Goal: Task Accomplishment & Management: Manage account settings

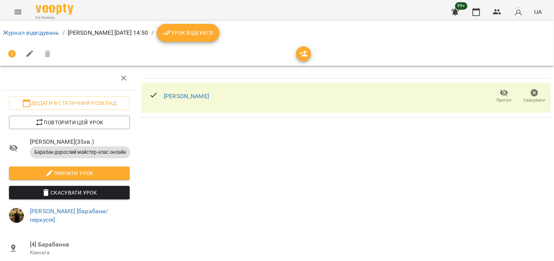
click at [71, 195] on span "Скасувати Урок" at bounding box center [69, 192] width 109 height 9
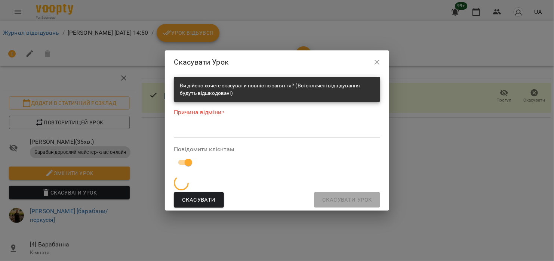
click at [247, 120] on div "Причина відміни * *" at bounding box center [277, 124] width 206 height 33
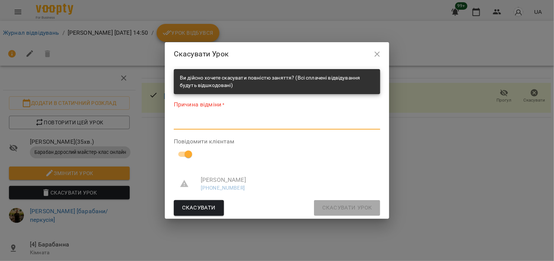
click at [247, 122] on textarea at bounding box center [277, 123] width 206 height 7
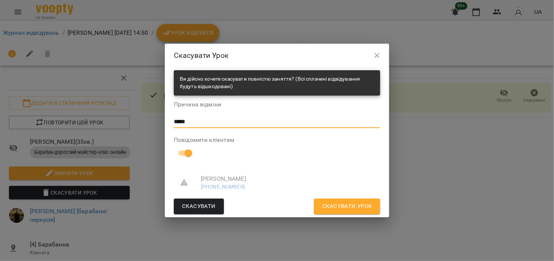
type textarea "****"
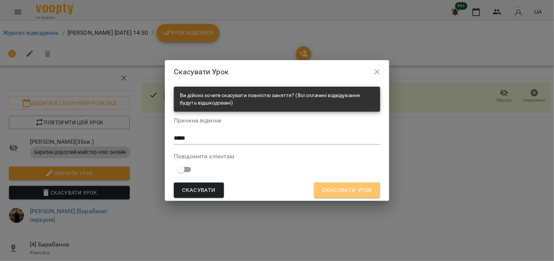
click at [366, 191] on span "Скасувати Урок" at bounding box center [347, 191] width 50 height 10
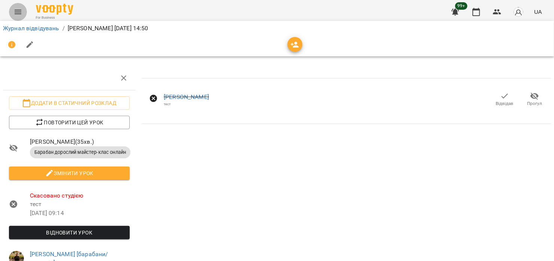
click at [21, 15] on icon "Menu" at bounding box center [17, 11] width 9 height 9
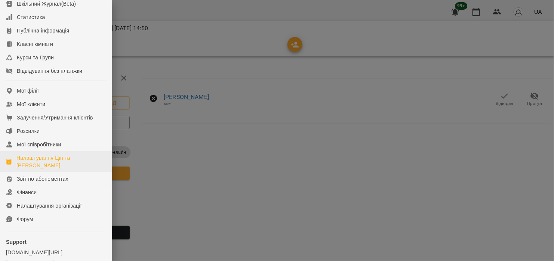
scroll to position [75, 0]
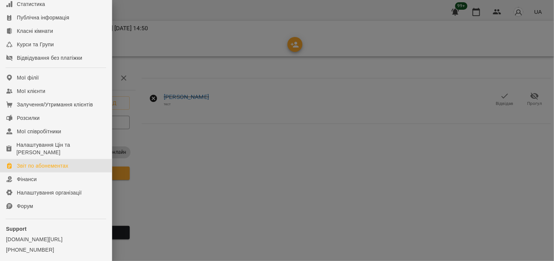
click at [59, 173] on link "Звіт по абонементах" at bounding box center [56, 165] width 112 height 13
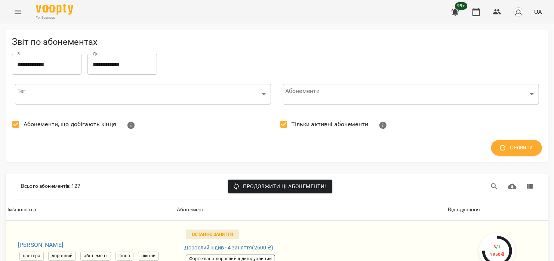
click at [59, 63] on input "**********" at bounding box center [47, 64] width 70 height 21
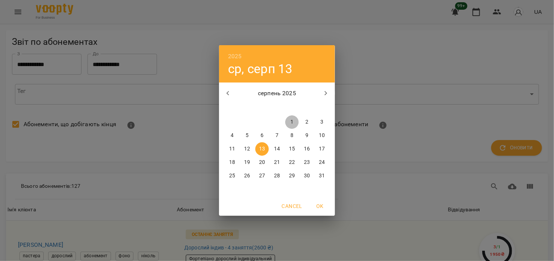
click at [291, 120] on p "1" at bounding box center [291, 122] width 3 height 7
type input "**********"
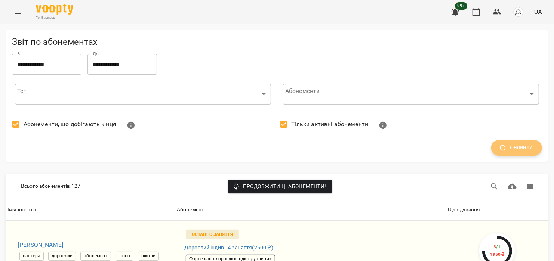
click at [511, 148] on span "Оновити" at bounding box center [516, 148] width 33 height 10
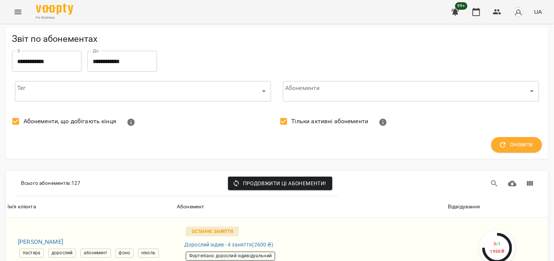
scroll to position [112, 0]
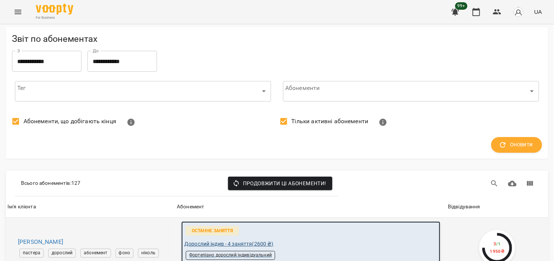
click at [246, 240] on span "Дорослий індив - 4 заняття ( 2600 ₴ )" at bounding box center [228, 244] width 89 height 8
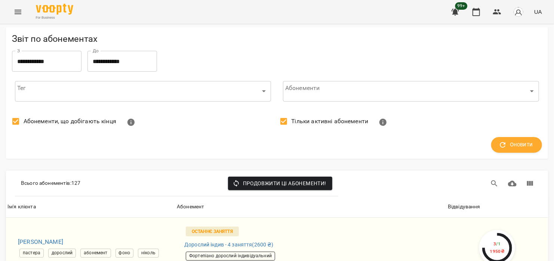
click at [12, 11] on button "Menu" at bounding box center [18, 12] width 18 height 18
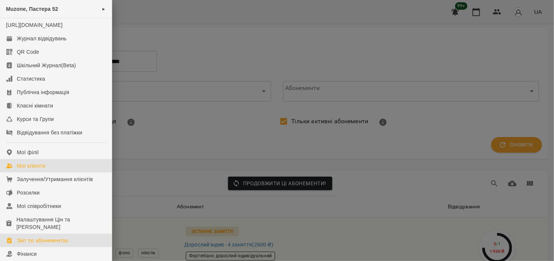
click at [43, 173] on link "Мої клієнти" at bounding box center [56, 165] width 112 height 13
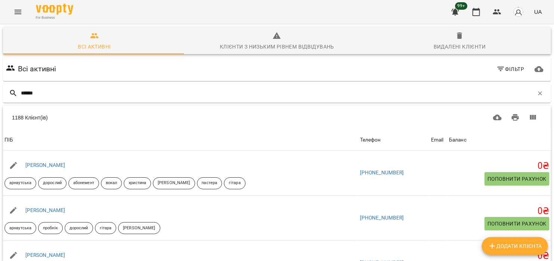
type input "******"
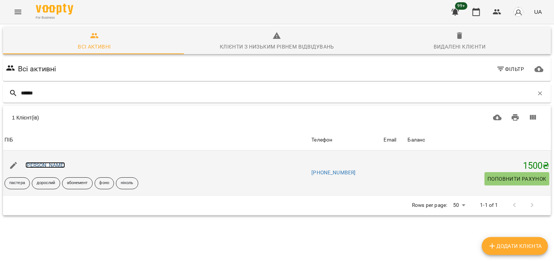
click at [52, 167] on link "Ромчак Аделіна" at bounding box center [45, 165] width 40 height 6
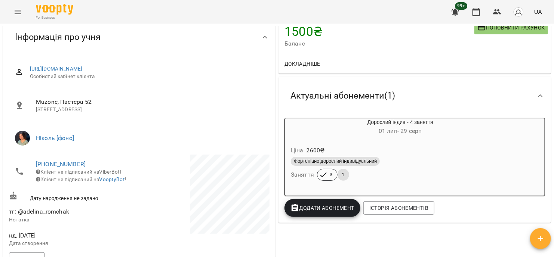
scroll to position [75, 0]
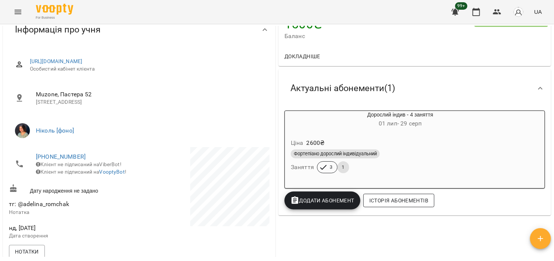
click at [407, 204] on span "Історія абонементів" at bounding box center [398, 200] width 59 height 9
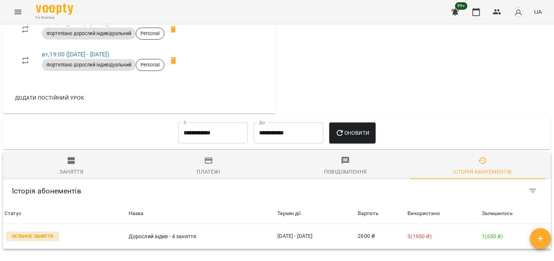
scroll to position [414, 0]
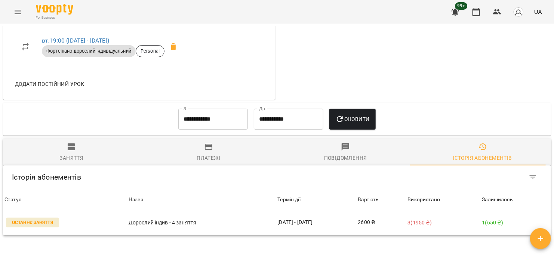
click at [341, 154] on div "Повідомлення" at bounding box center [345, 158] width 43 height 9
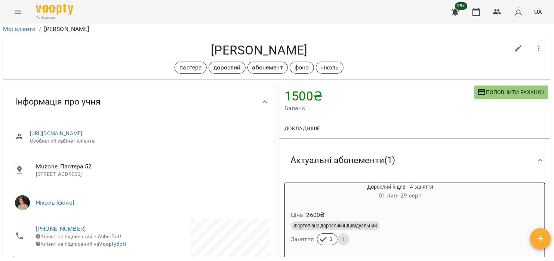
scroll to position [0, 0]
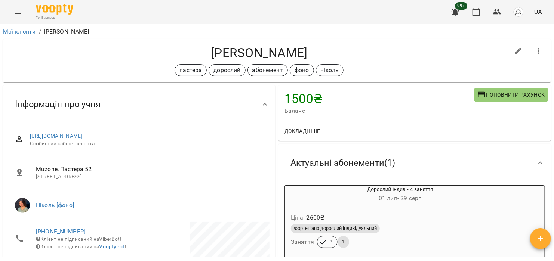
click at [311, 127] on span "Докладніше" at bounding box center [303, 131] width 36 height 9
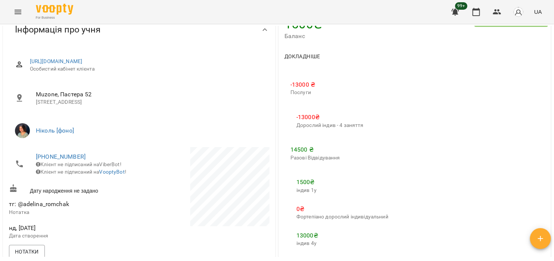
scroll to position [187, 0]
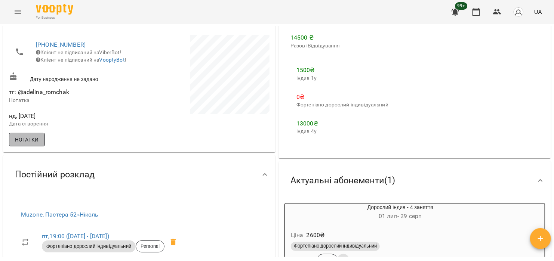
click at [36, 135] on span "Нотатки" at bounding box center [27, 139] width 24 height 9
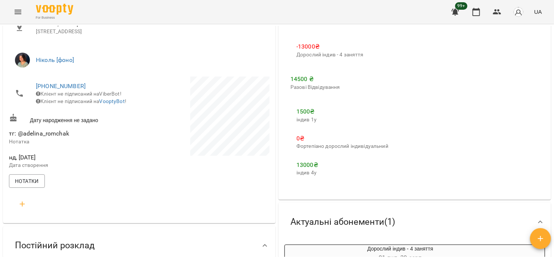
scroll to position [150, 0]
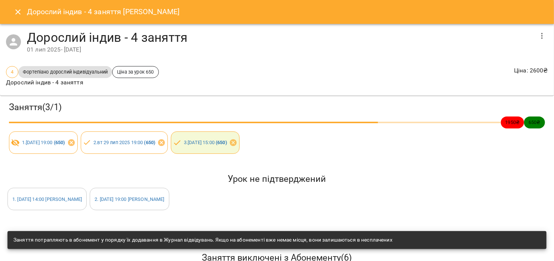
scroll to position [73, 0]
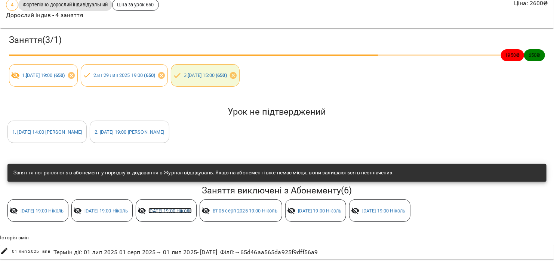
click at [192, 208] on link "вт 22 лип 2025 19:00 Ніколь" at bounding box center [169, 211] width 43 height 6
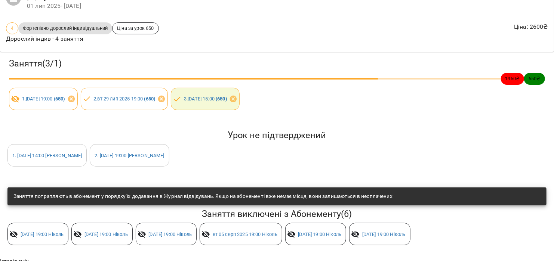
scroll to position [73, 0]
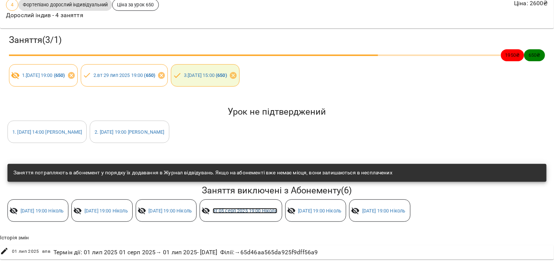
click at [277, 208] on link "вт 05 серп 2025 19:00 Ніколь" at bounding box center [245, 211] width 65 height 6
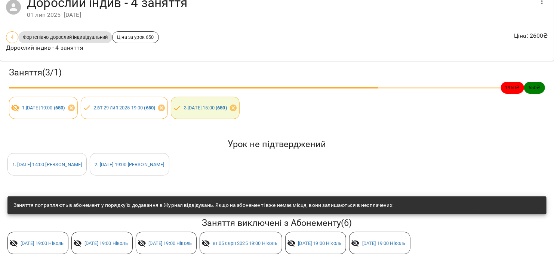
scroll to position [73, 0]
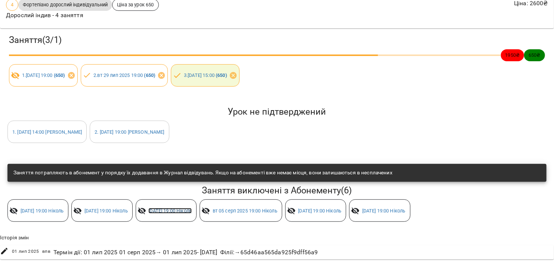
click at [192, 208] on link "вт 22 лип 2025 19:00 Ніколь" at bounding box center [169, 211] width 43 height 6
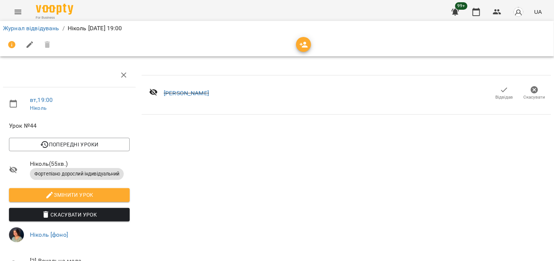
scroll to position [87, 0]
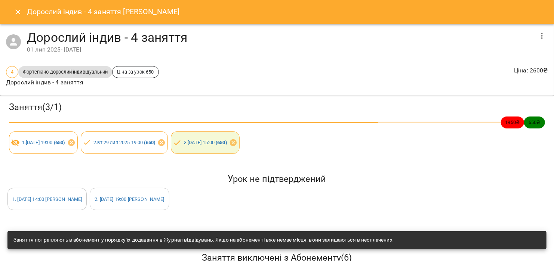
click at [19, 11] on icon "Close" at bounding box center [17, 11] width 9 height 9
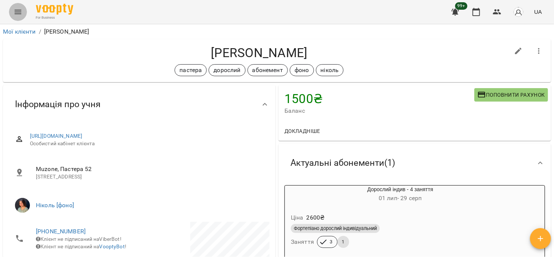
click at [15, 16] on icon "Menu" at bounding box center [17, 11] width 9 height 9
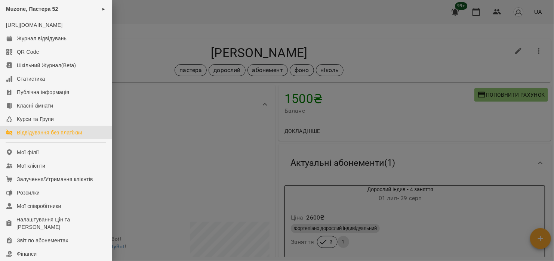
click at [73, 136] on div "Відвідування без платіжки" at bounding box center [49, 132] width 65 height 7
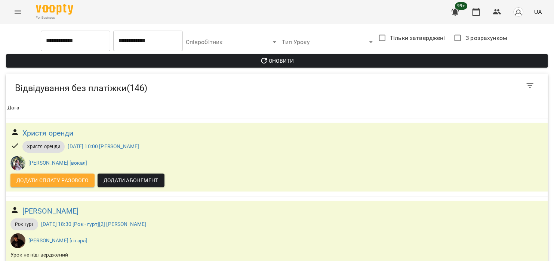
scroll to position [3103, 0]
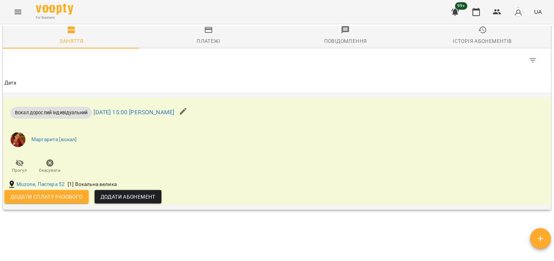
scroll to position [570, 0]
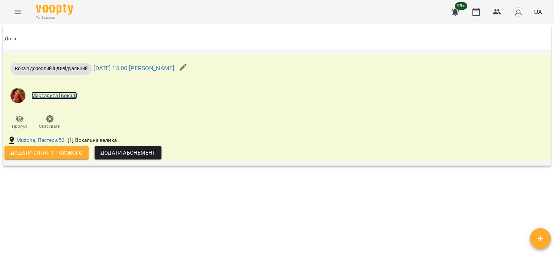
click at [61, 95] on link "Маргарита [вокал]" at bounding box center [54, 95] width 46 height 7
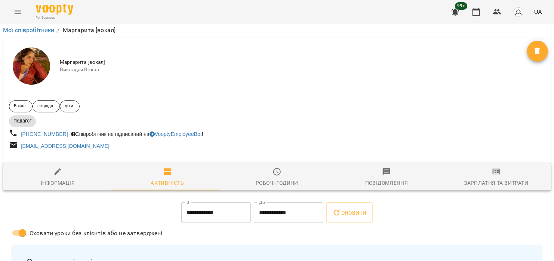
scroll to position [1407, 0]
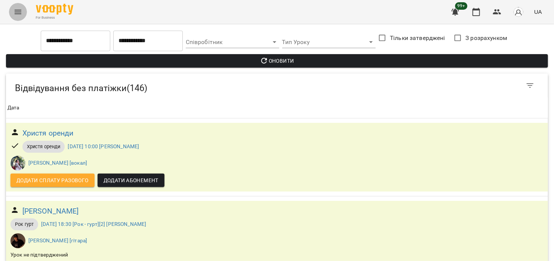
click at [13, 9] on icon "Menu" at bounding box center [17, 11] width 9 height 9
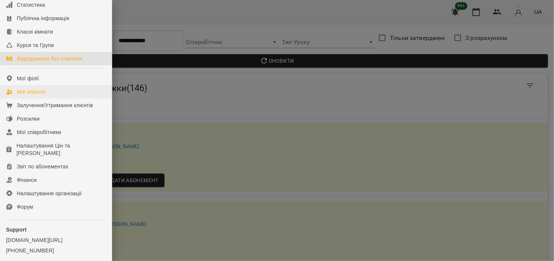
scroll to position [75, 0]
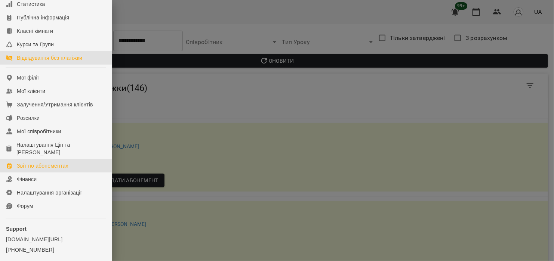
click at [67, 170] on div "Звіт по абонементах" at bounding box center [43, 165] width 52 height 7
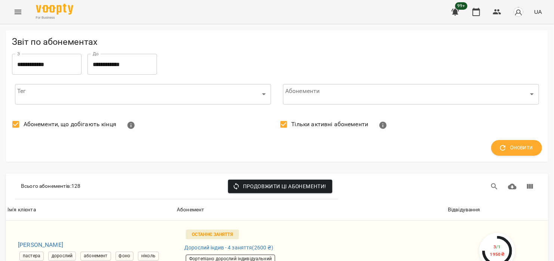
click at [69, 63] on input "**********" at bounding box center [47, 64] width 70 height 21
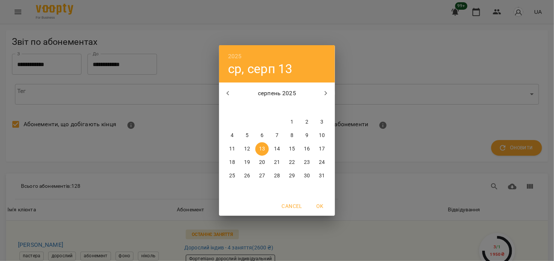
click at [296, 121] on span "1" at bounding box center [291, 122] width 13 height 7
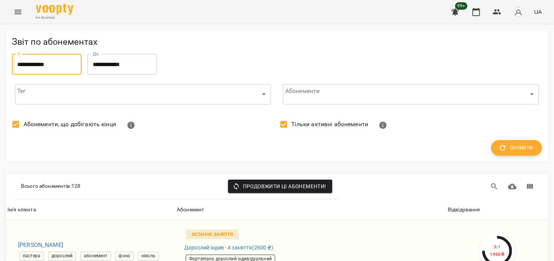
click at [524, 154] on button "Оновити" at bounding box center [516, 148] width 51 height 16
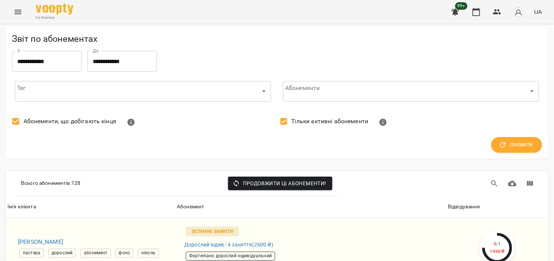
scroll to position [187, 0]
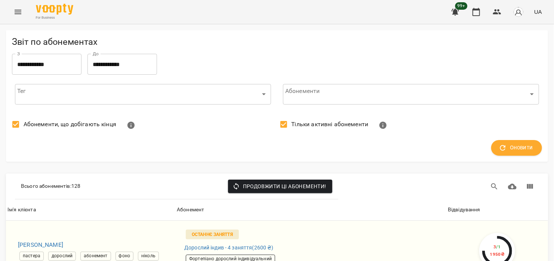
scroll to position [0, 0]
click at [67, 64] on input "**********" at bounding box center [47, 64] width 70 height 21
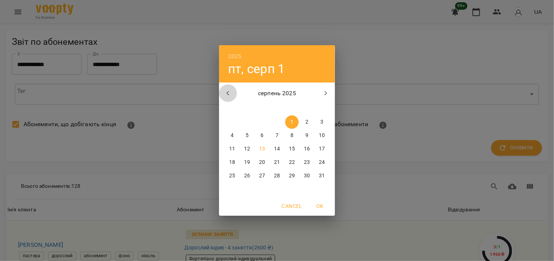
click at [230, 90] on icon "button" at bounding box center [228, 93] width 9 height 9
click at [248, 151] on p "15" at bounding box center [247, 148] width 6 height 7
type input "**********"
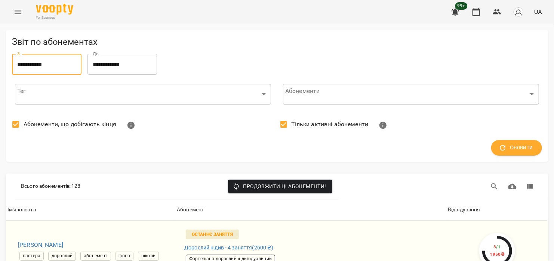
click at [147, 70] on input "**********" at bounding box center [122, 64] width 70 height 21
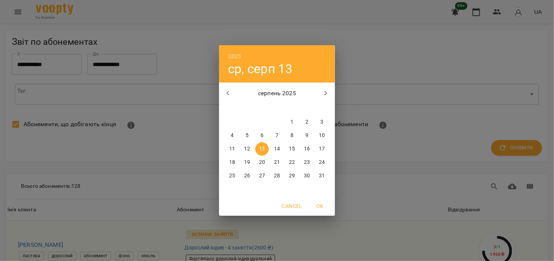
click at [326, 204] on span "OK" at bounding box center [320, 206] width 18 height 9
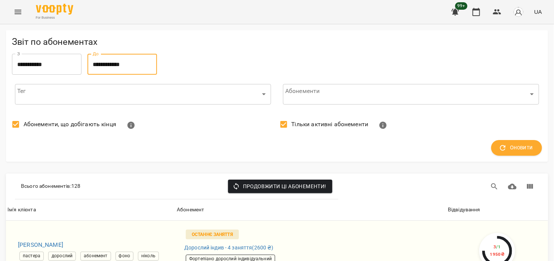
click at [499, 150] on icon "button" at bounding box center [503, 148] width 8 height 8
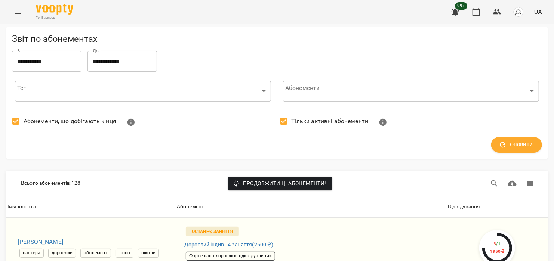
scroll to position [822, 0]
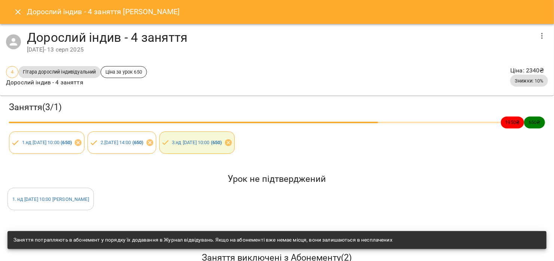
click at [152, 10] on h6 "Дорослий індив - 4 заняття Максим Струкало" at bounding box center [103, 12] width 153 height 12
click at [20, 12] on icon "Close" at bounding box center [17, 11] width 9 height 9
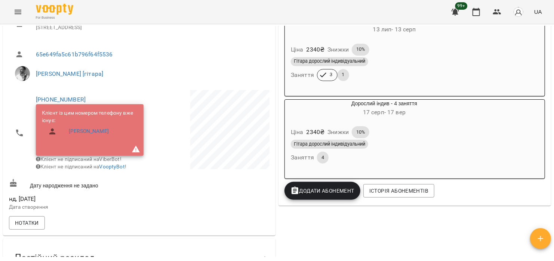
scroll to position [112, 0]
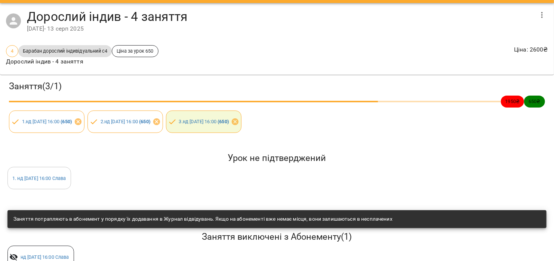
scroll to position [42, 0]
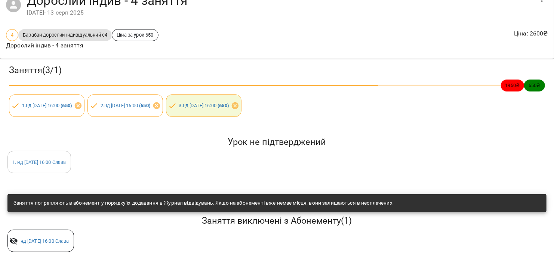
click at [388, 154] on div "Урок не підтверджений 1 . нд 03 серп 2025 16:00 Слава" at bounding box center [277, 155] width 542 height 40
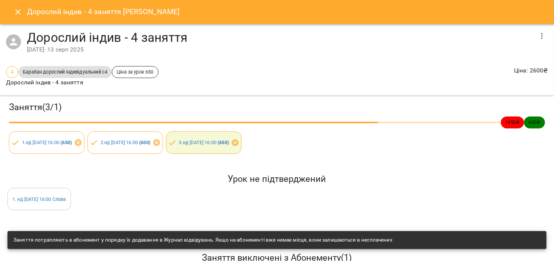
scroll to position [0, 0]
click at [143, 18] on div "Дорослий індив - 4 заняття Агеєв Микола" at bounding box center [277, 12] width 554 height 24
click at [23, 14] on button "Close" at bounding box center [18, 12] width 18 height 18
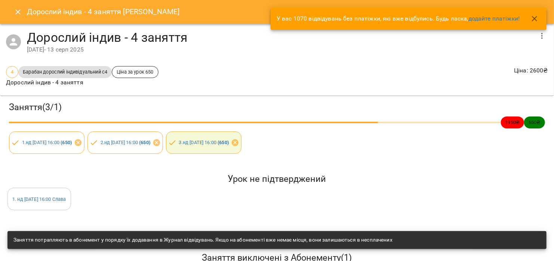
click at [539, 20] on button "button" at bounding box center [535, 19] width 18 height 18
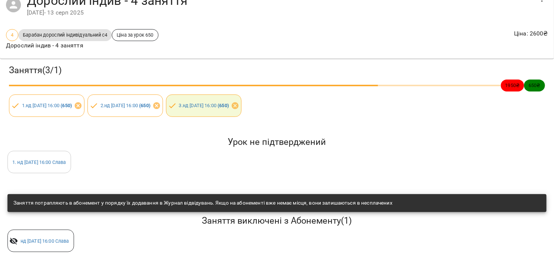
scroll to position [42, 0]
